Goal: Information Seeking & Learning: Learn about a topic

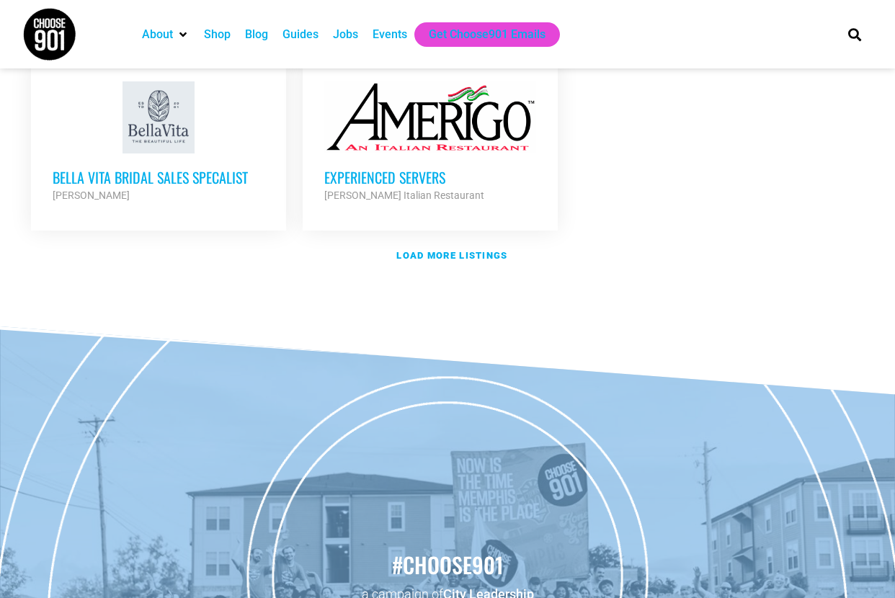
scroll to position [1851, 0]
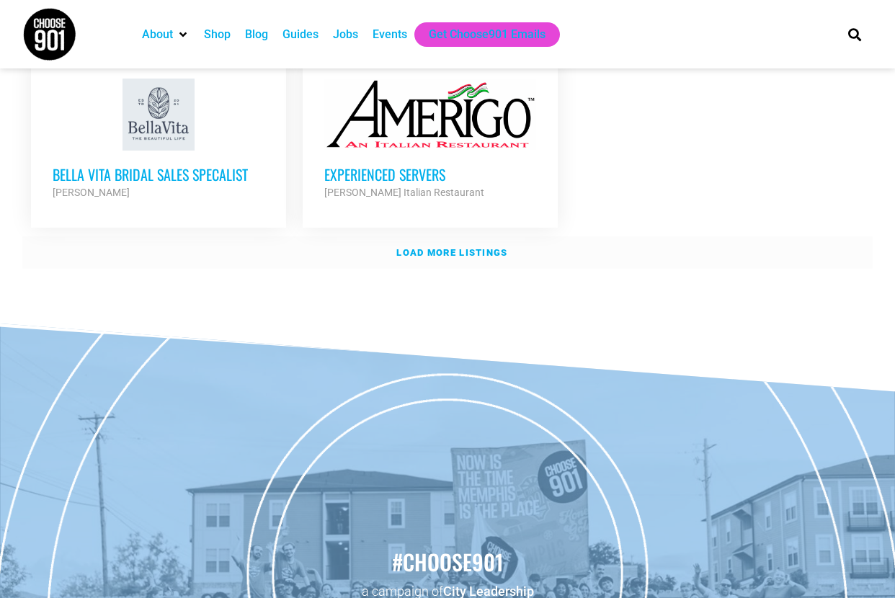
click at [452, 247] on strong "Load more listings" at bounding box center [451, 252] width 111 height 11
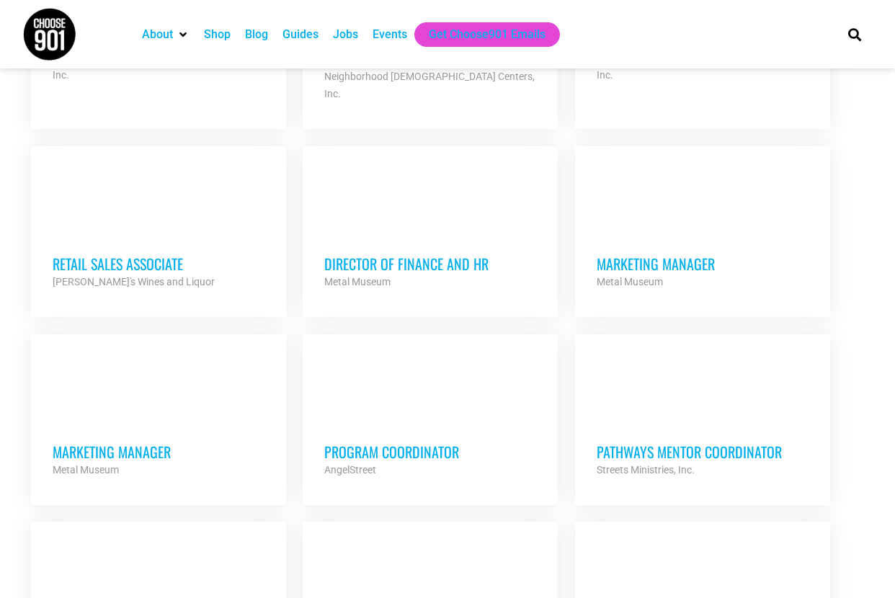
scroll to position [2588, 0]
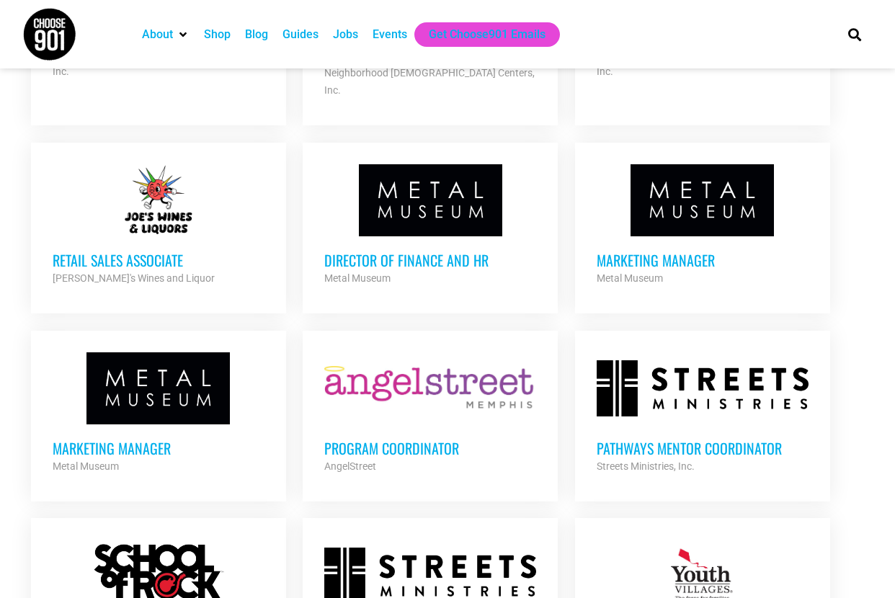
click at [633, 251] on h3 "Marketing Manager" at bounding box center [702, 260] width 212 height 19
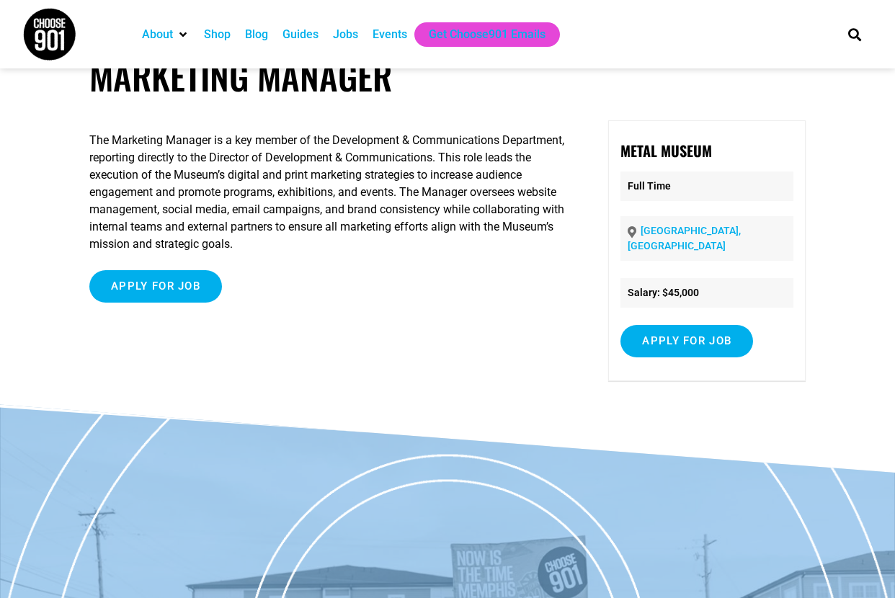
scroll to position [31, 0]
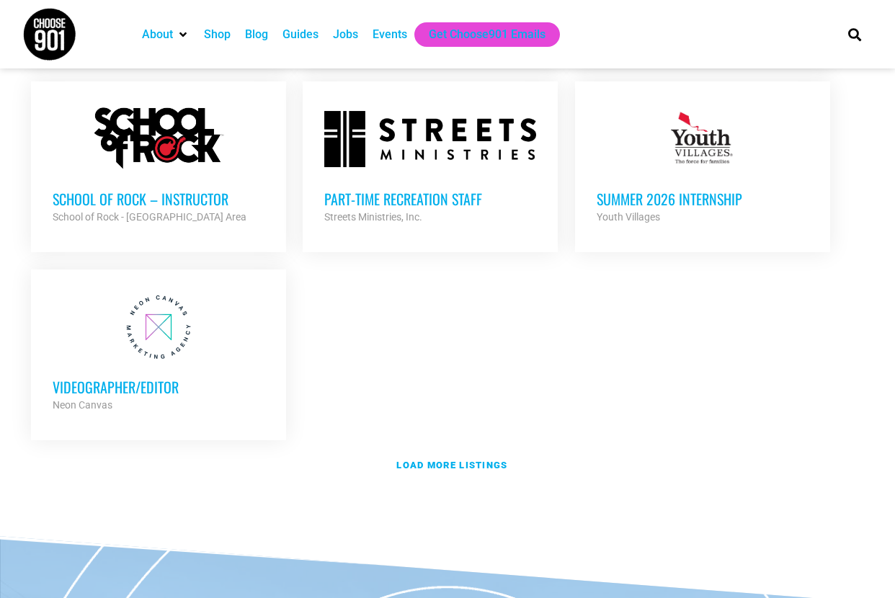
scroll to position [3027, 0]
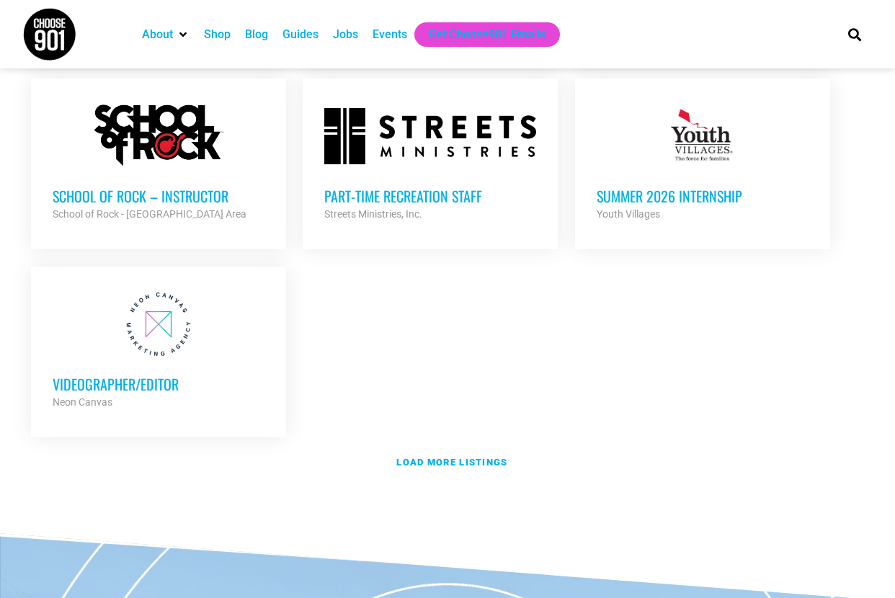
click at [149, 375] on h3 "Videographer/Editor" at bounding box center [159, 384] width 212 height 19
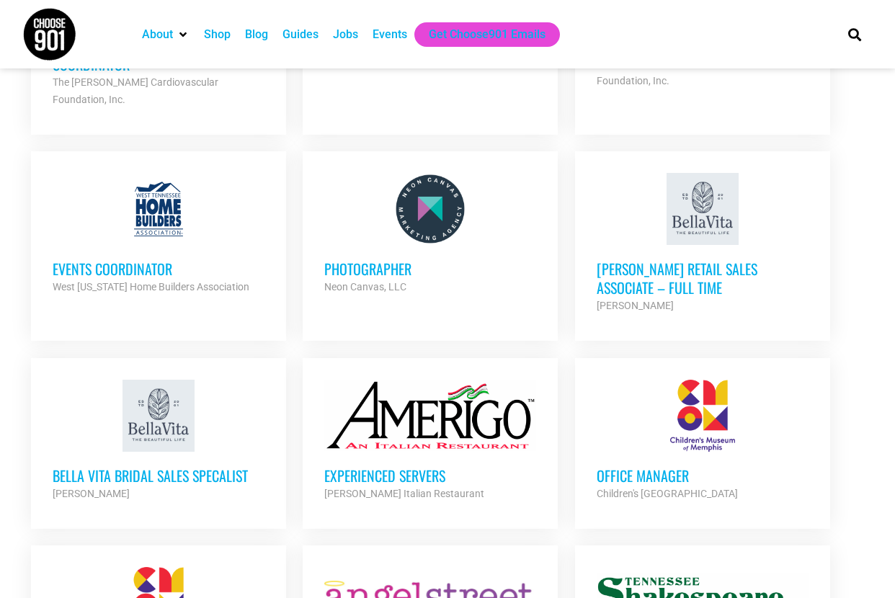
scroll to position [1501, 0]
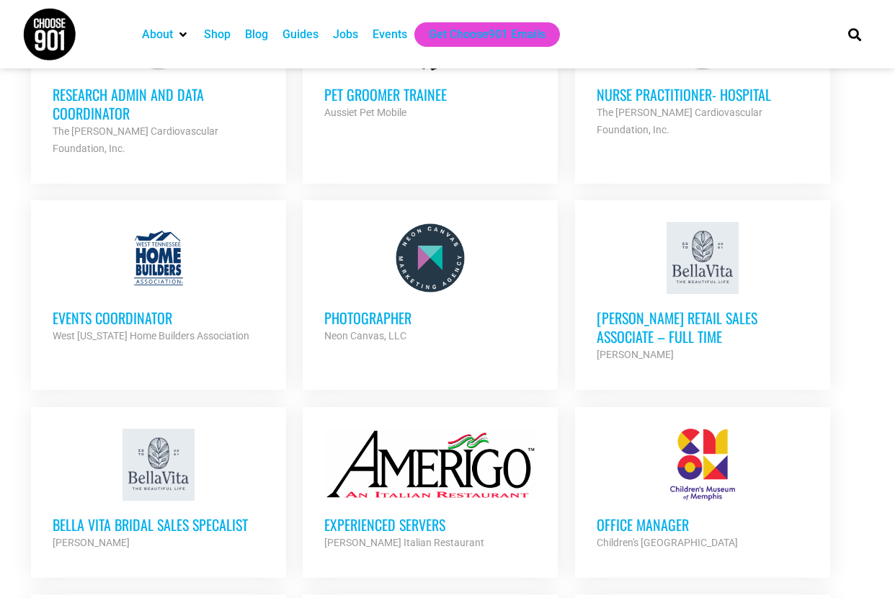
click at [356, 308] on h3 "Photographer" at bounding box center [430, 317] width 212 height 19
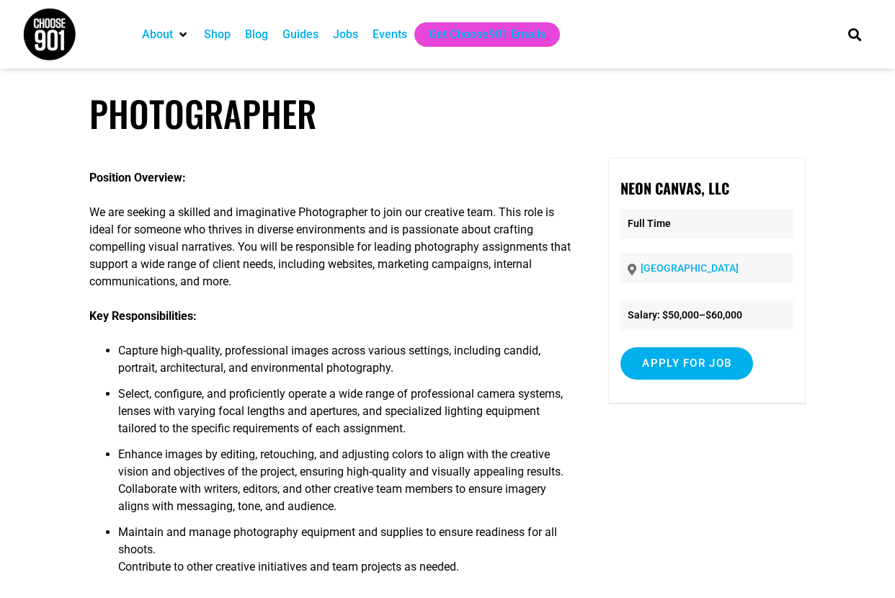
click at [347, 36] on div "Jobs" at bounding box center [345, 34] width 25 height 17
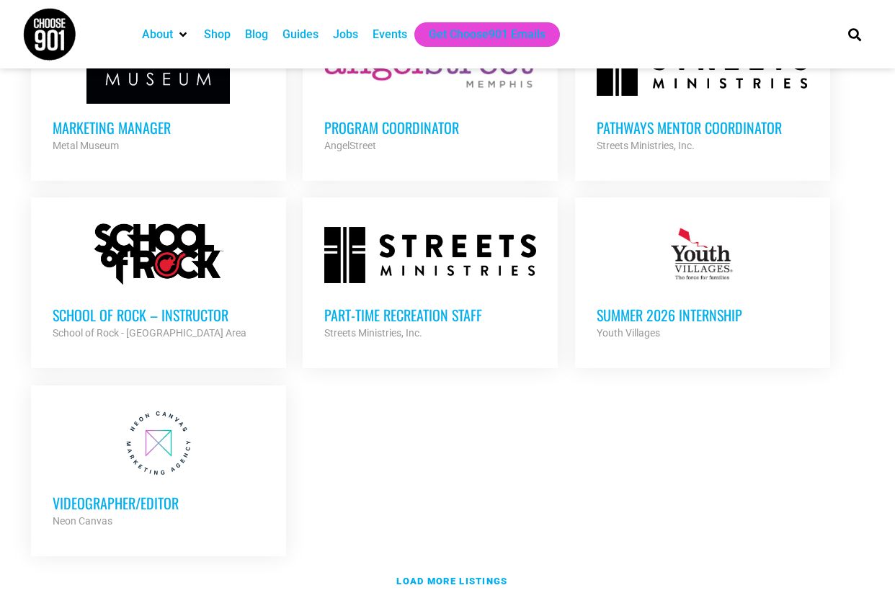
scroll to position [2911, 0]
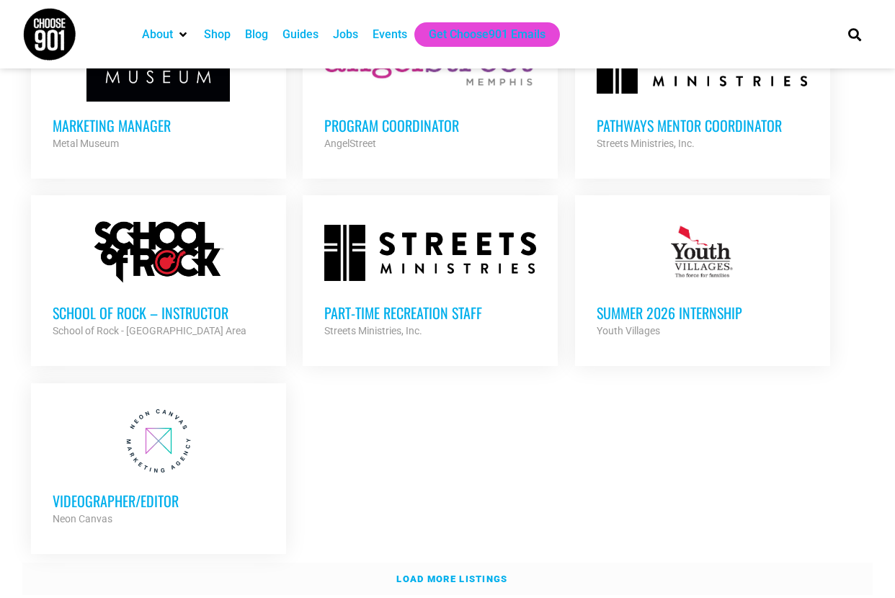
click at [489, 573] on strong "Load more listings" at bounding box center [451, 578] width 111 height 11
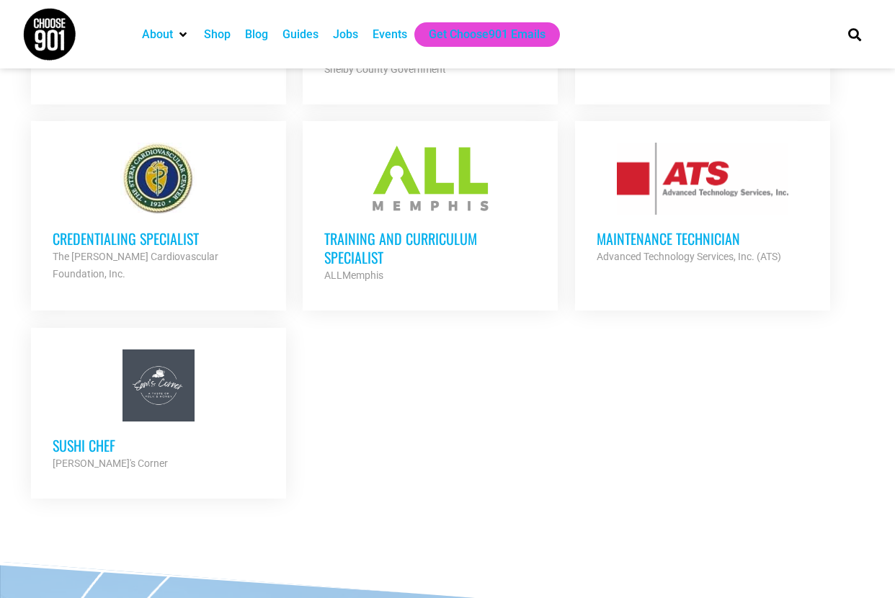
scroll to position [3272, 0]
